Goal: Entertainment & Leisure: Consume media (video, audio)

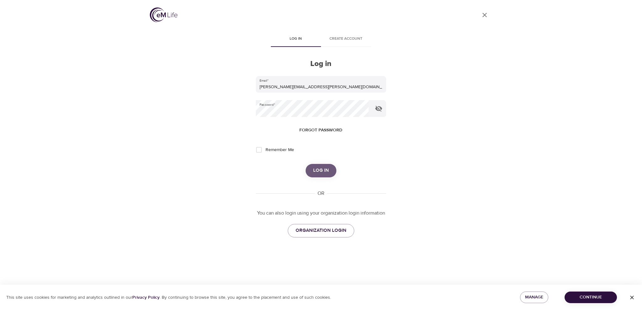
click at [322, 168] on span "Log in" at bounding box center [321, 171] width 16 height 8
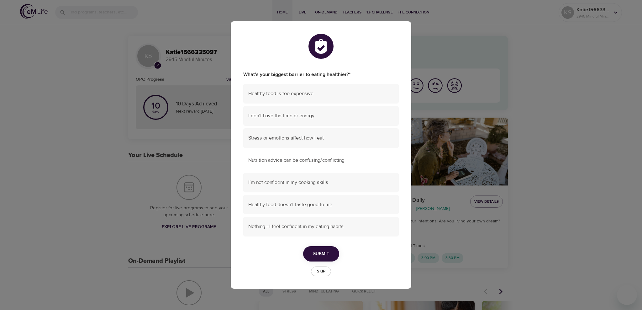
click at [321, 161] on span "Nutrition advice can be confusing/conflicting" at bounding box center [320, 160] width 145 height 7
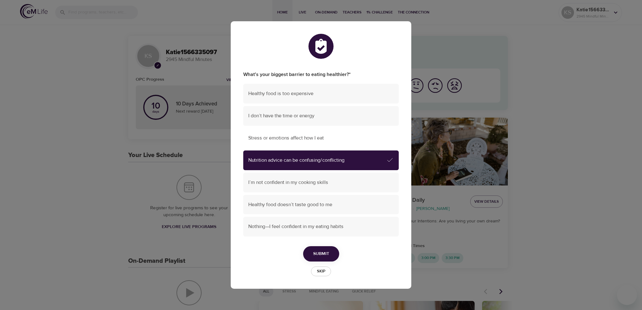
click at [321, 136] on span "Stress or emotions affect how I eat" at bounding box center [320, 138] width 145 height 7
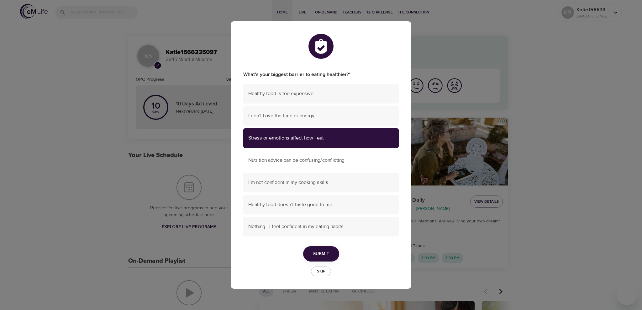
click at [348, 161] on span "Nutrition advice can be confusing/conflicting" at bounding box center [320, 160] width 145 height 7
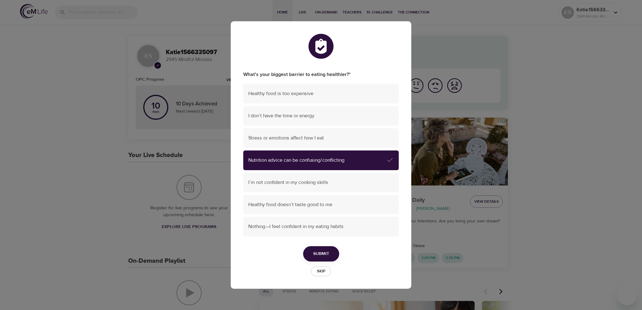
click at [319, 254] on span "Submit" at bounding box center [321, 254] width 16 height 8
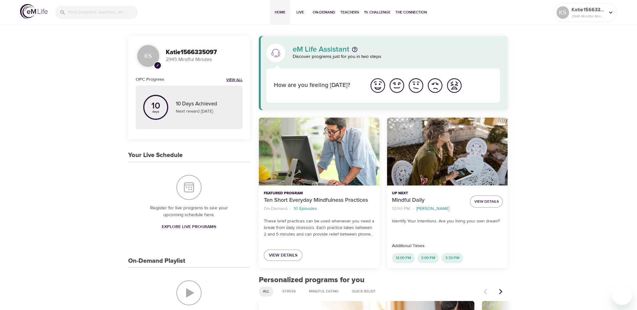
click at [235, 79] on link "View All" at bounding box center [234, 80] width 16 height 5
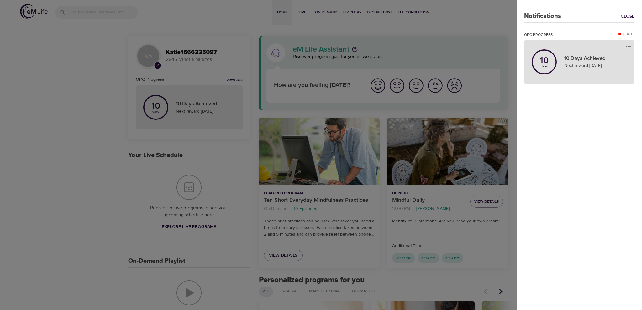
click at [601, 59] on p "10 Days Achieved" at bounding box center [595, 59] width 63 height 8
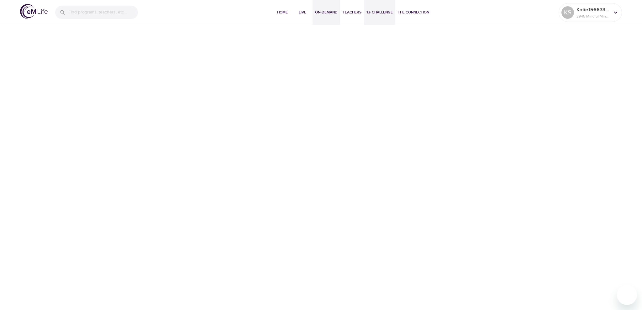
click at [319, 12] on span "On-Demand" at bounding box center [326, 12] width 23 height 7
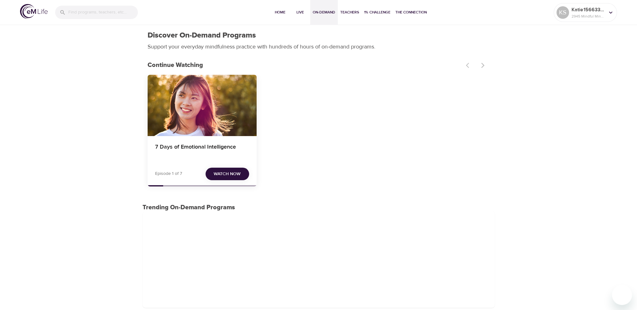
click at [232, 176] on span "Watch Now" at bounding box center [227, 174] width 27 height 8
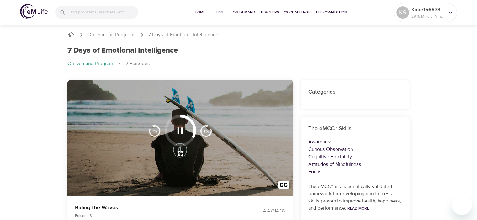
click at [180, 134] on icon "button" at bounding box center [180, 130] width 11 height 11
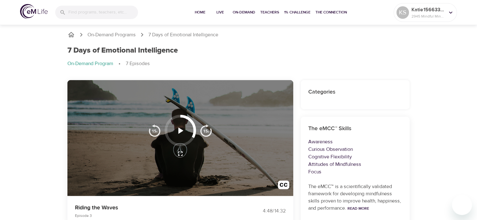
drag, startPoint x: 179, startPoint y: 128, endPoint x: 199, endPoint y: 141, distance: 24.2
click at [179, 128] on icon "button" at bounding box center [180, 131] width 5 height 6
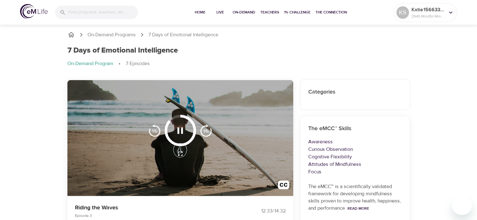
click at [178, 130] on icon "button" at bounding box center [180, 131] width 6 height 6
